Goal: Information Seeking & Learning: Learn about a topic

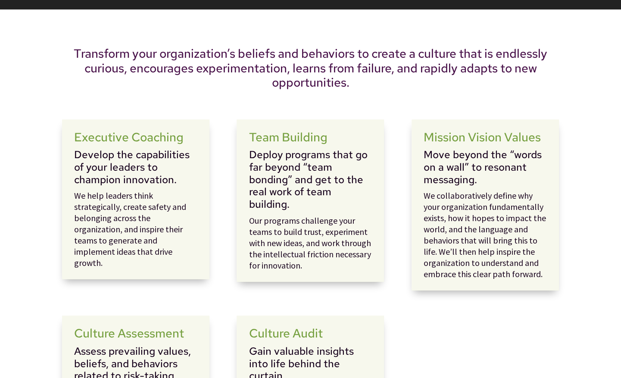
scroll to position [286, 0]
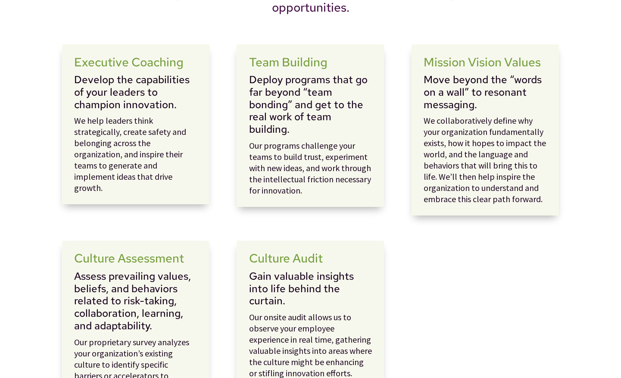
click at [294, 278] on h3 "Gain valuable insights into life behind the curtain." at bounding box center [310, 290] width 123 height 41
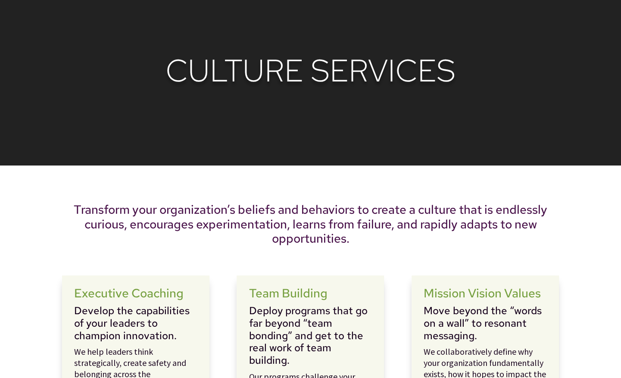
scroll to position [0, 0]
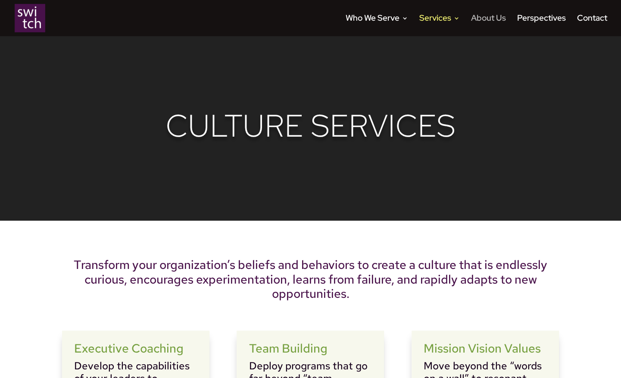
click at [484, 16] on link "About Us" at bounding box center [488, 25] width 35 height 21
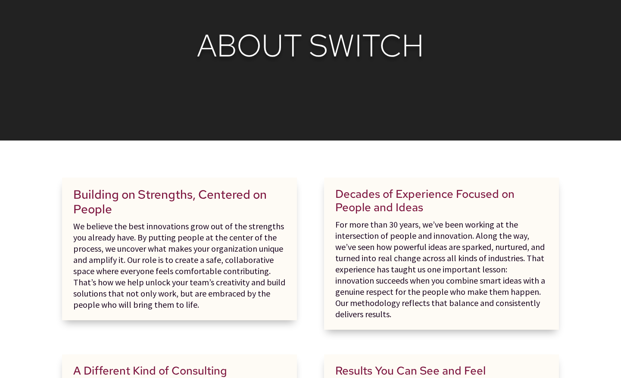
scroll to position [81, 0]
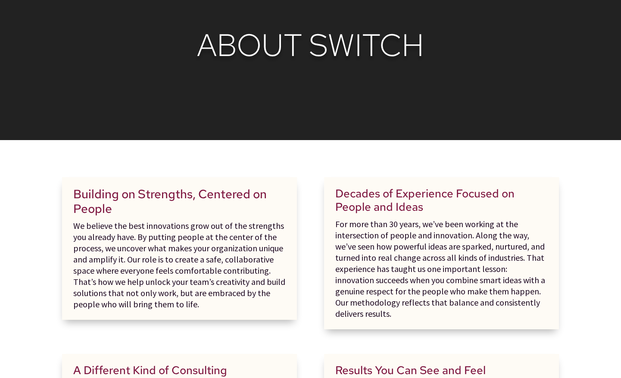
click at [385, 237] on p "For more than 30 years, we’ve been working at the intersection of people and in…" at bounding box center [441, 269] width 213 height 101
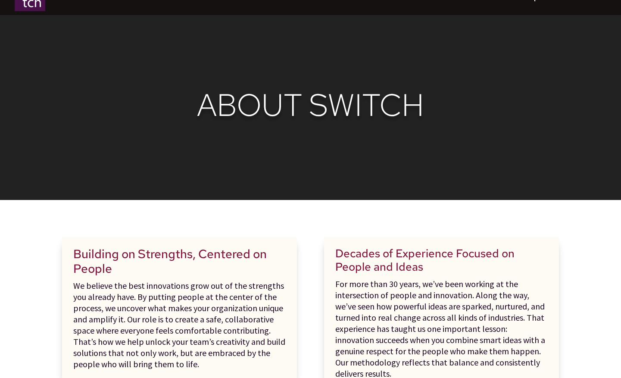
scroll to position [0, 0]
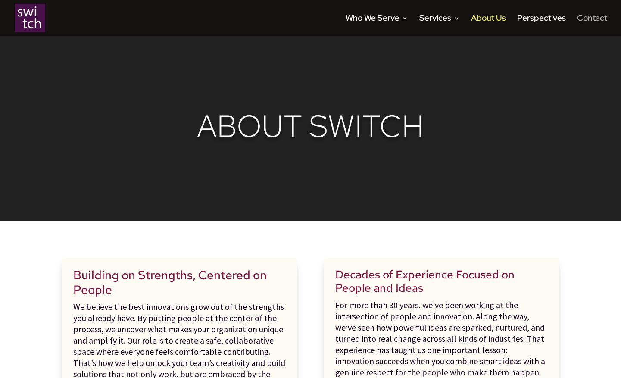
click at [592, 16] on link "Contact" at bounding box center [592, 25] width 30 height 21
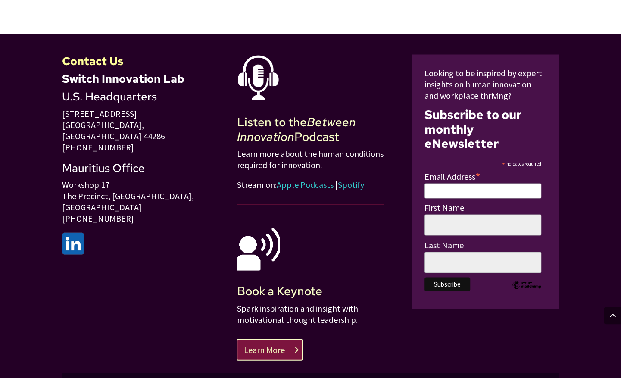
scroll to position [875, 0]
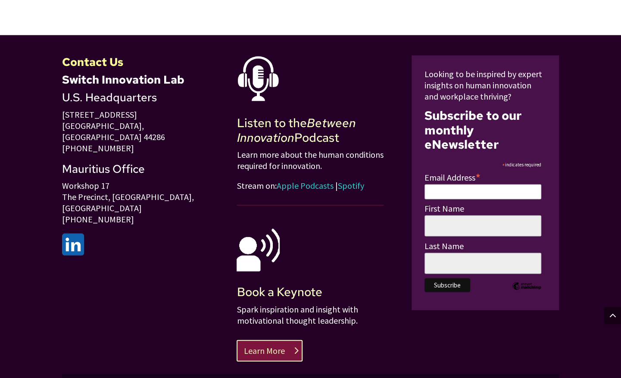
click at [78, 233] on img at bounding box center [73, 244] width 22 height 22
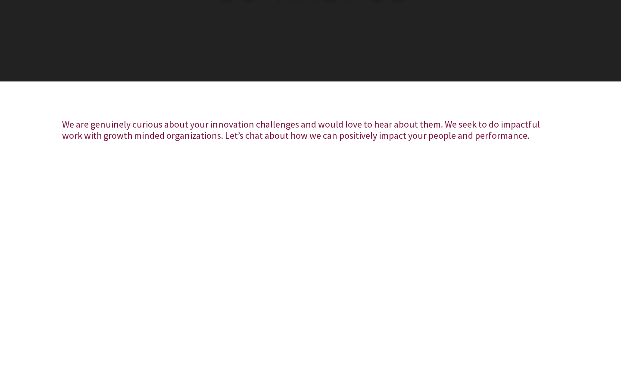
scroll to position [0, 0]
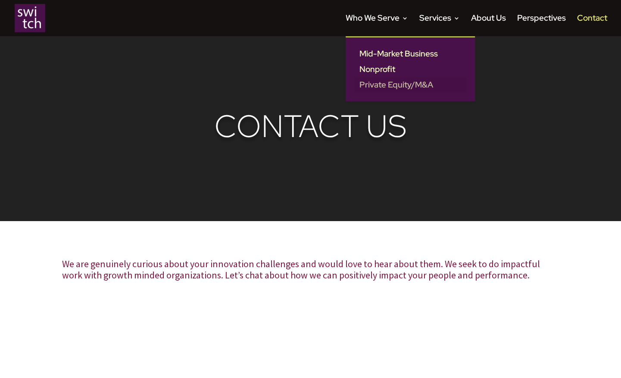
click at [388, 81] on link "Private Equity/M&A" at bounding box center [410, 85] width 112 height 16
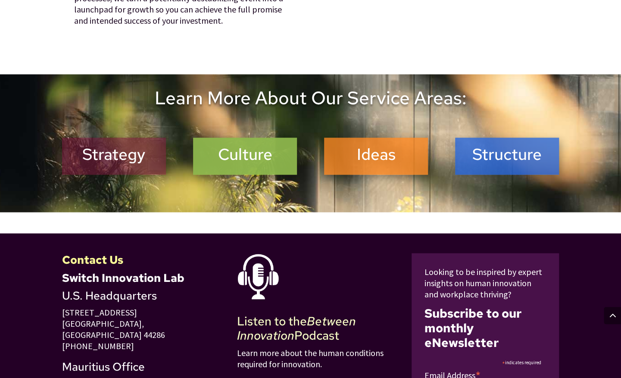
scroll to position [838, 0]
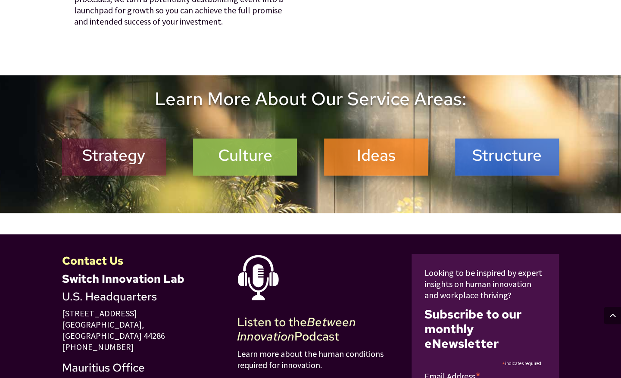
click at [122, 156] on h2 "Strategy" at bounding box center [114, 156] width 93 height 23
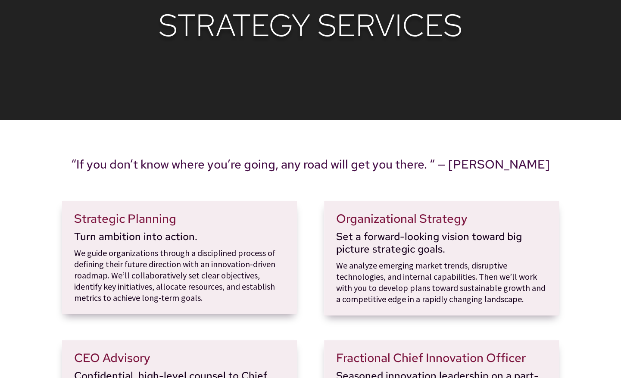
scroll to position [100, 0]
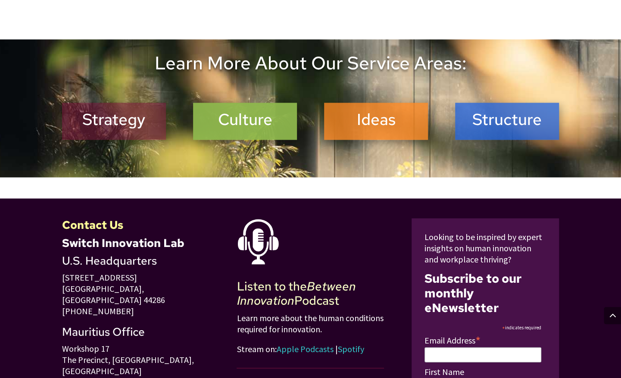
click at [255, 122] on h2 "Culture" at bounding box center [245, 120] width 93 height 23
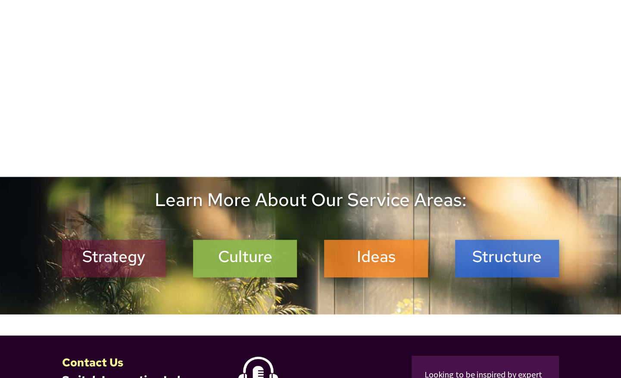
scroll to position [910, 0]
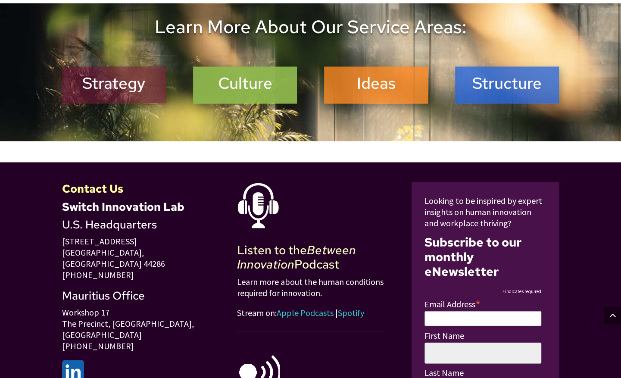
click at [386, 92] on h2 "Ideas" at bounding box center [376, 84] width 93 height 23
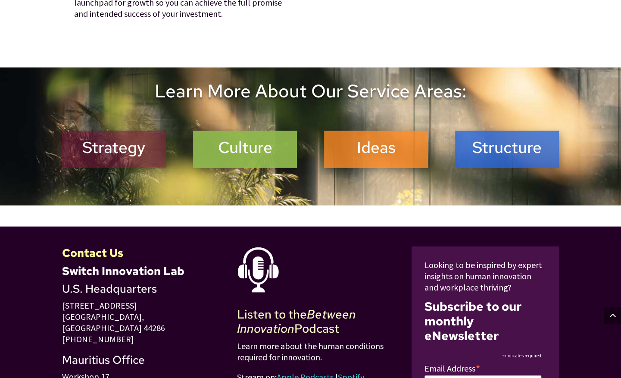
scroll to position [844, 0]
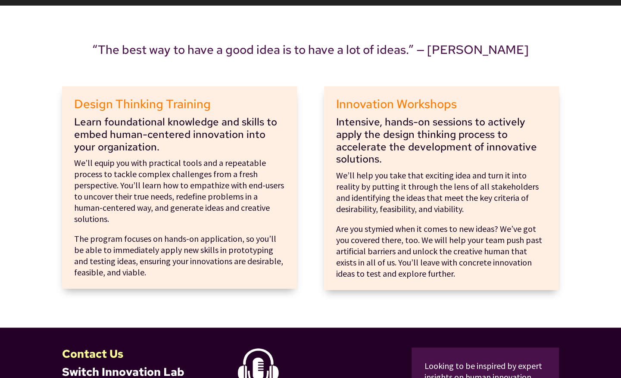
scroll to position [215, 0]
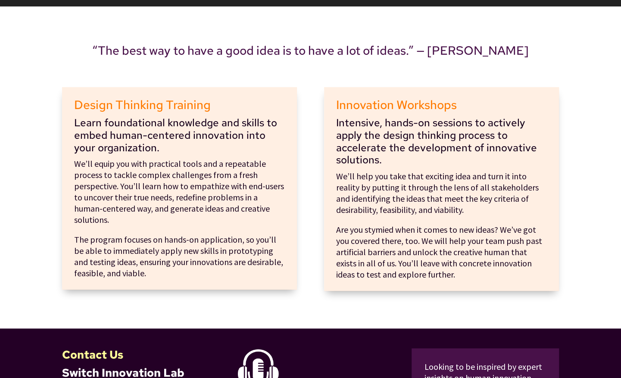
click at [380, 231] on p "Are you stymied when it comes to new ideas? We’ve got you covered there, too. W…" at bounding box center [441, 252] width 211 height 56
click at [469, 235] on p "Are you stymied when it comes to new ideas? We’ve got you covered there, too. W…" at bounding box center [441, 252] width 211 height 56
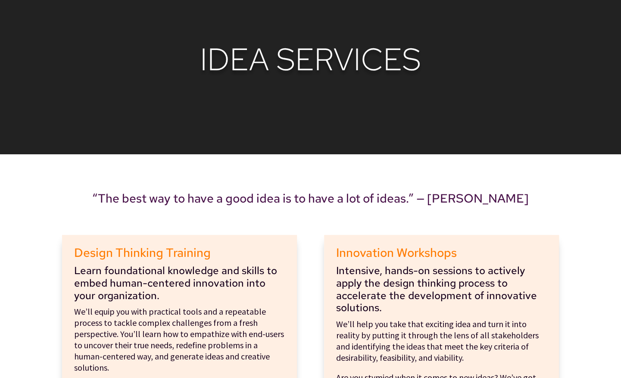
scroll to position [63, 0]
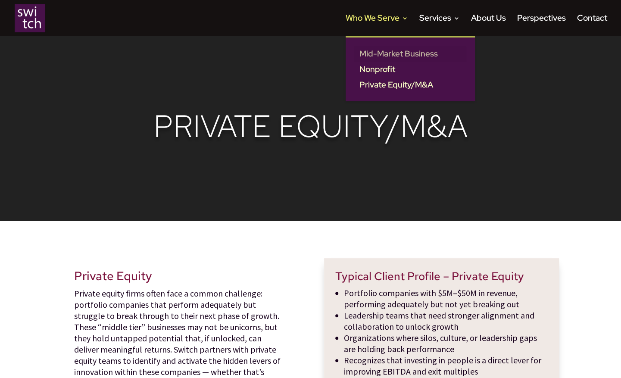
click at [397, 53] on link "Mid-Market Business" at bounding box center [410, 54] width 112 height 16
